Goal: Information Seeking & Learning: Learn about a topic

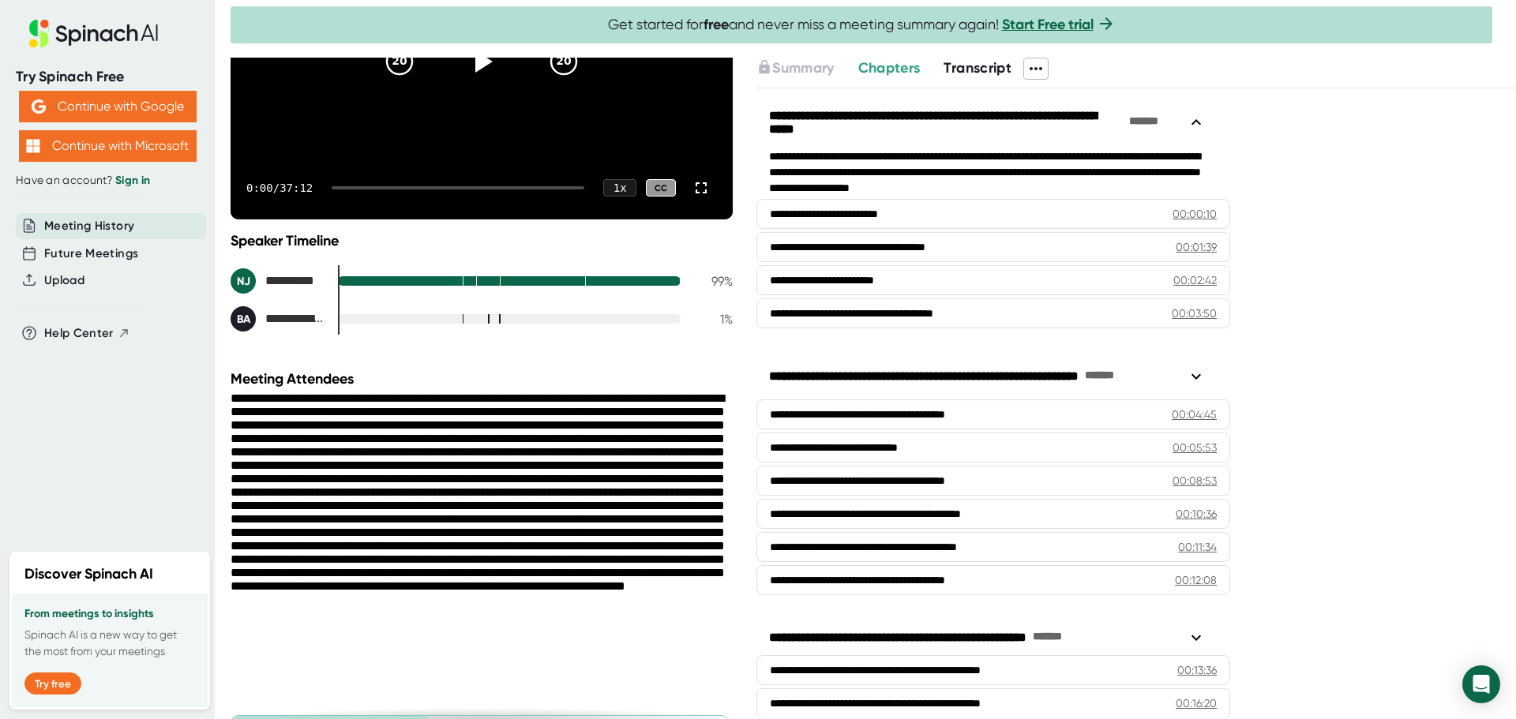
scroll to position [377, 0]
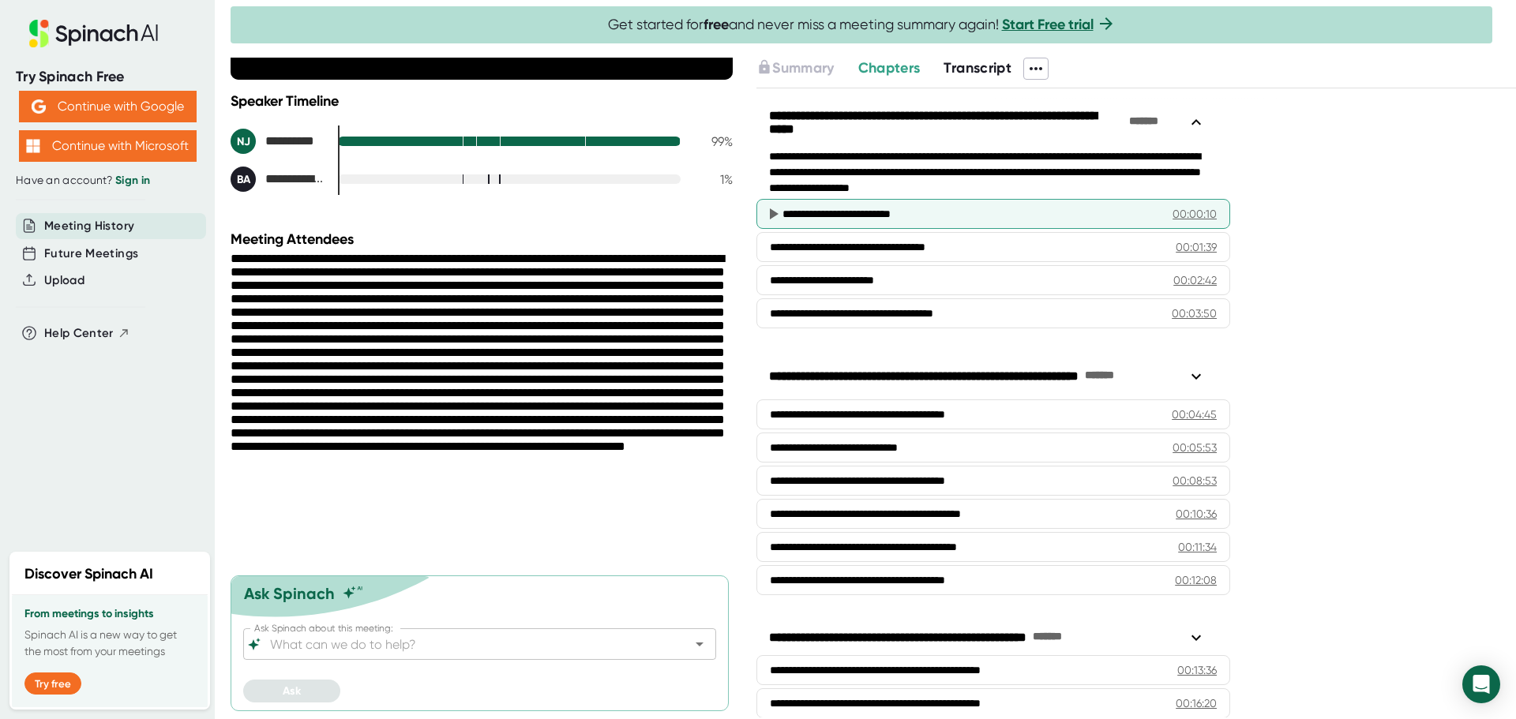
click at [931, 215] on div "**********" at bounding box center [966, 214] width 366 height 16
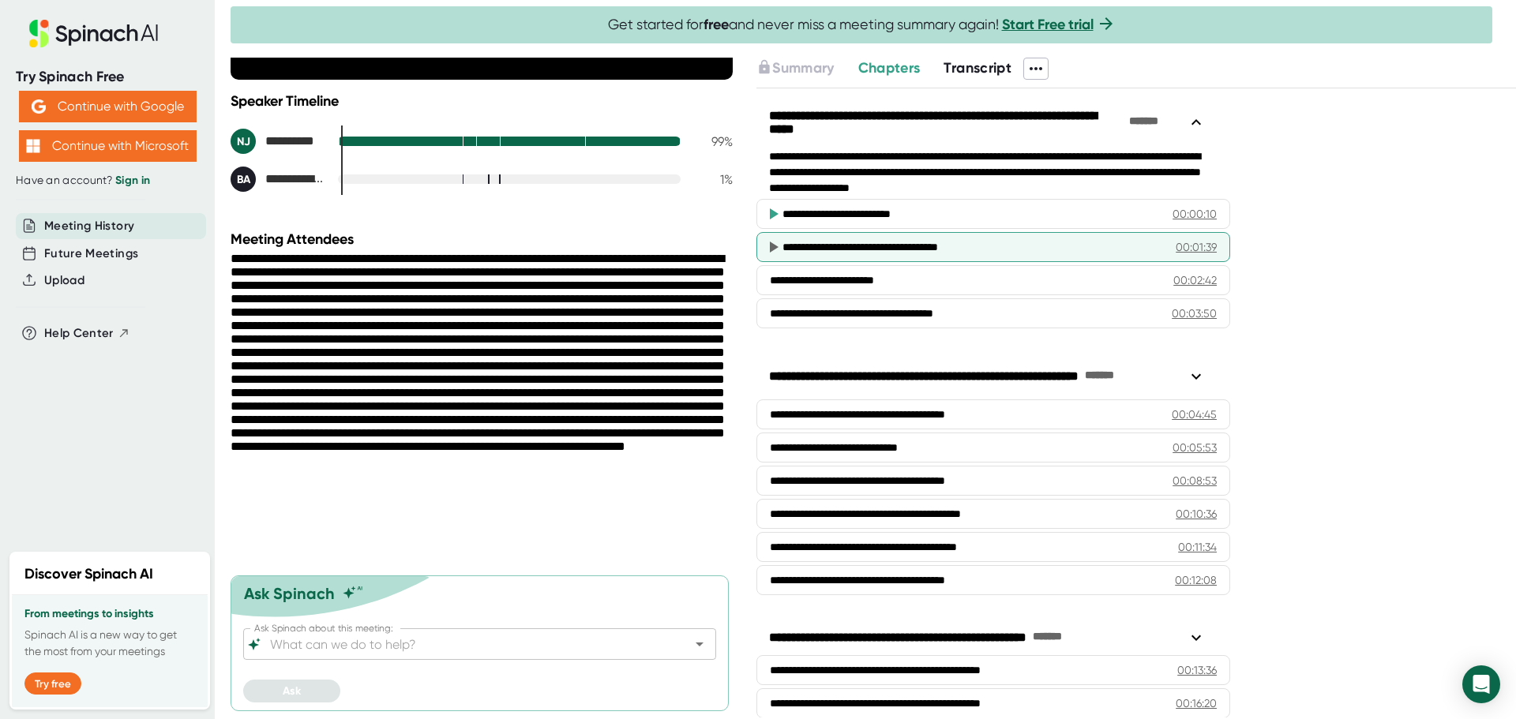
click at [914, 238] on div "**********" at bounding box center [994, 247] width 474 height 30
